Goal: Find specific page/section

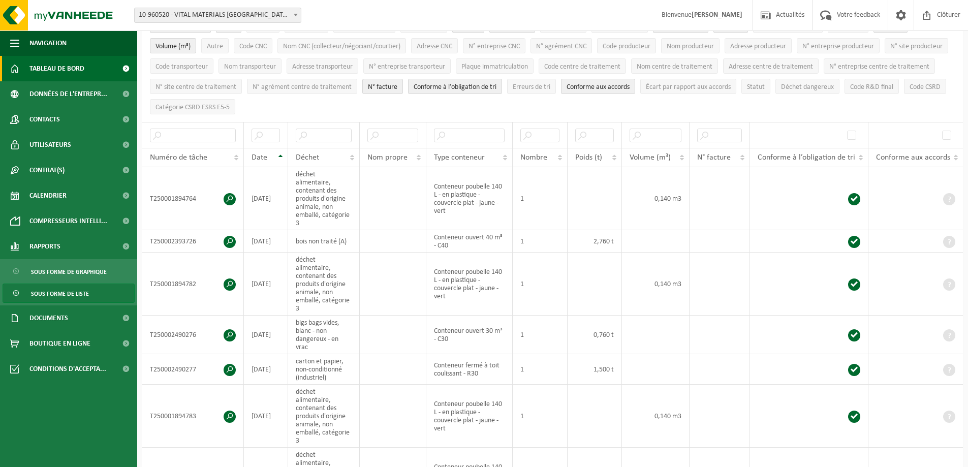
scroll to position [51, 0]
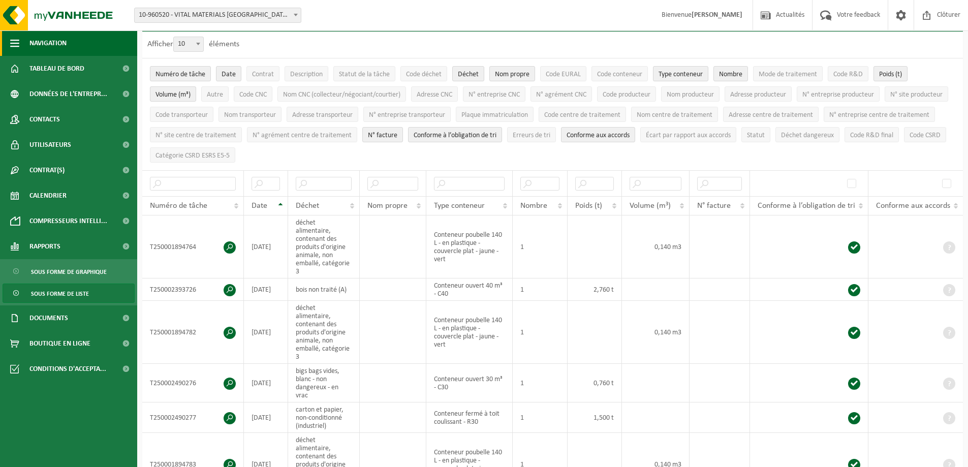
click at [56, 44] on span "Navigation" at bounding box center [47, 42] width 37 height 25
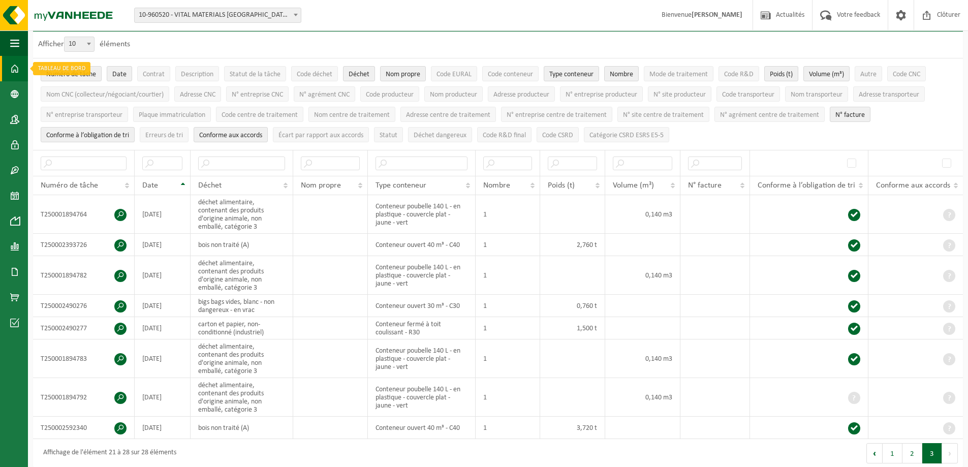
click at [12, 77] on span at bounding box center [14, 68] width 9 height 25
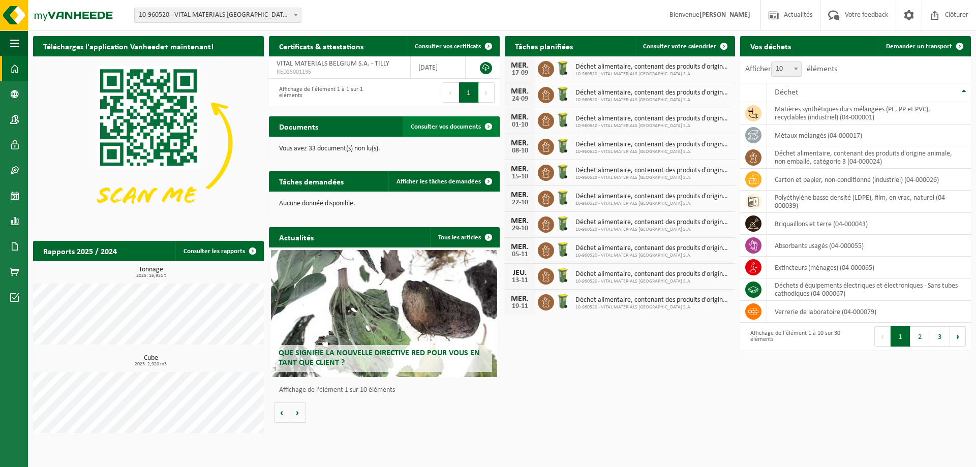
click at [455, 135] on link "Consulter vos documents" at bounding box center [451, 126] width 96 height 20
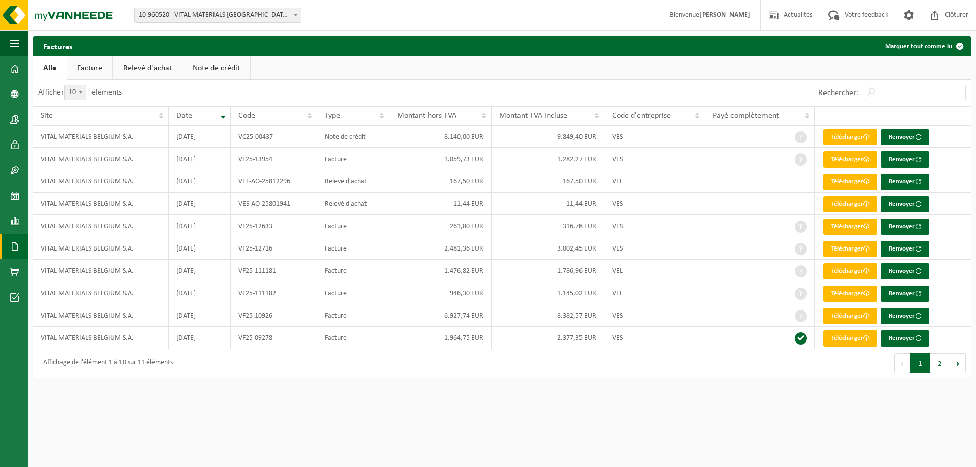
click at [174, 69] on link "Relevé d'achat" at bounding box center [147, 67] width 69 height 23
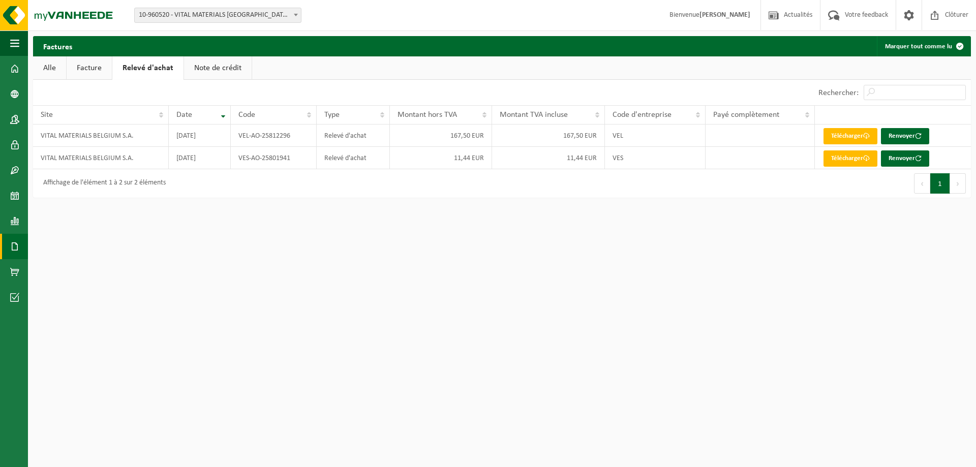
click at [227, 68] on link "Note de crédit" at bounding box center [218, 67] width 68 height 23
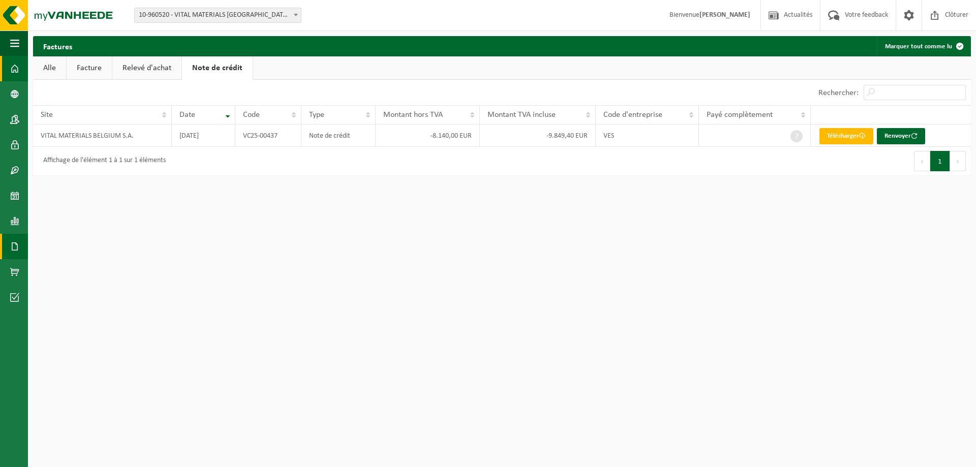
click at [9, 64] on link "Tableau de bord" at bounding box center [14, 68] width 28 height 25
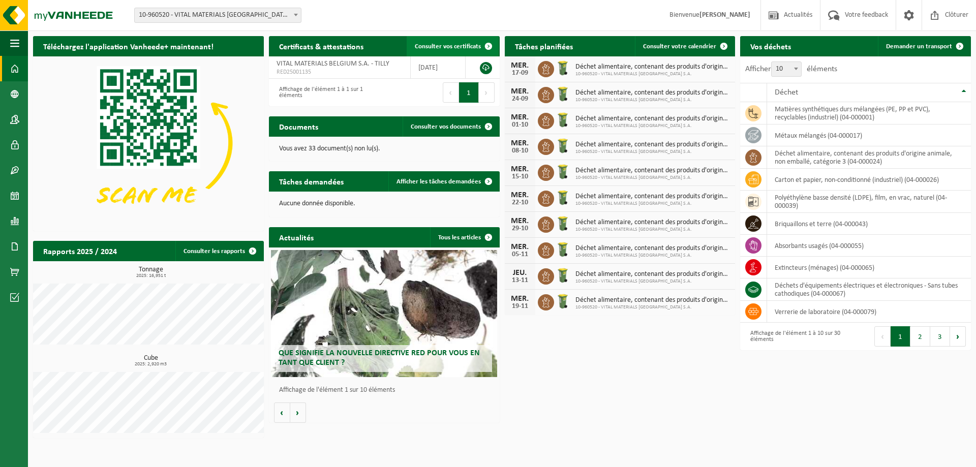
click at [459, 46] on span "Consulter vos certificats" at bounding box center [448, 46] width 66 height 7
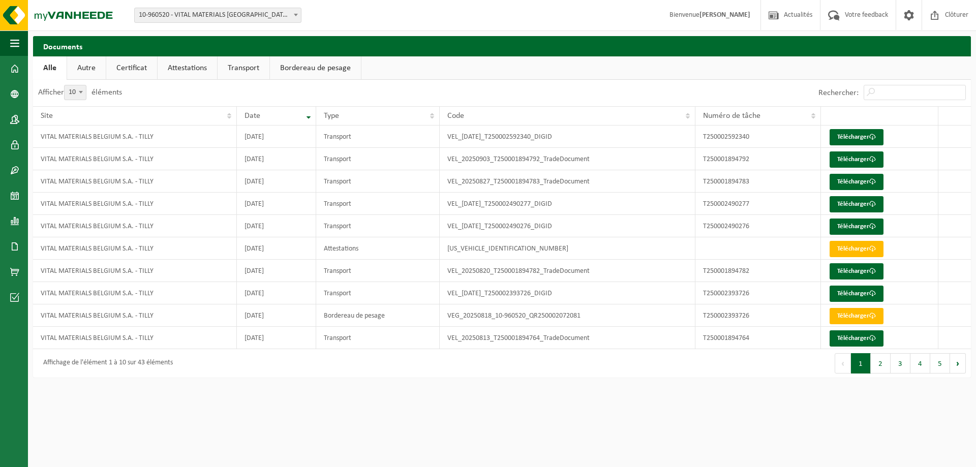
click at [258, 65] on link "Transport" at bounding box center [244, 67] width 52 height 23
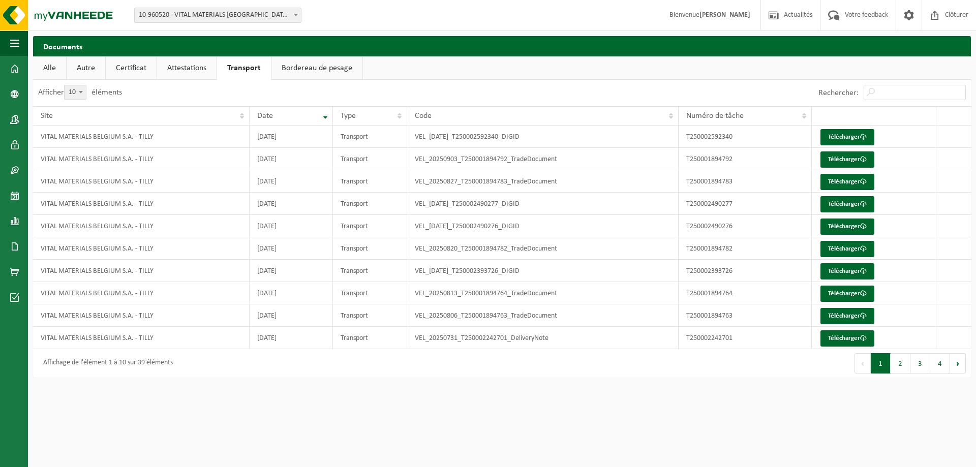
click at [199, 67] on link "Attestations" at bounding box center [186, 67] width 59 height 23
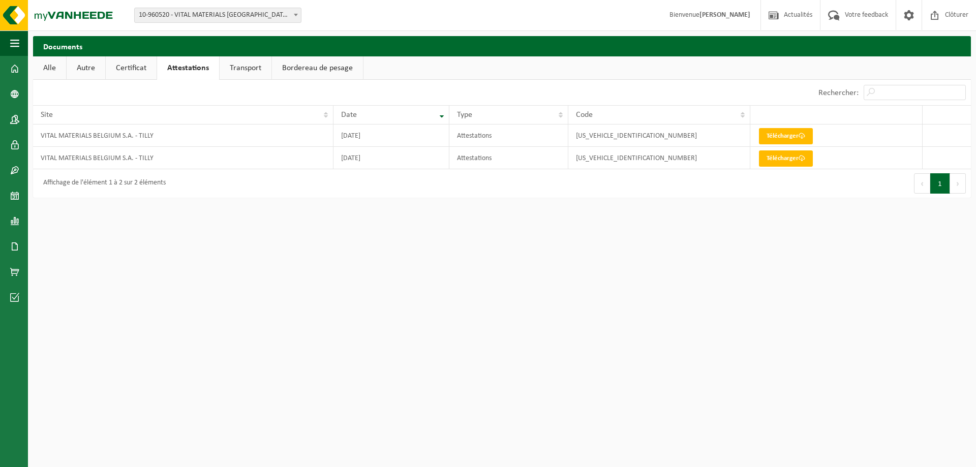
click at [136, 63] on link "Certificat" at bounding box center [131, 67] width 51 height 23
